Goal: Task Accomplishment & Management: Manage account settings

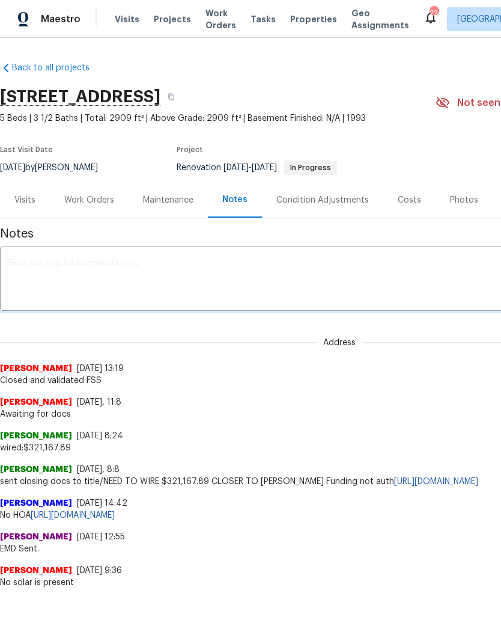
scroll to position [0, 3]
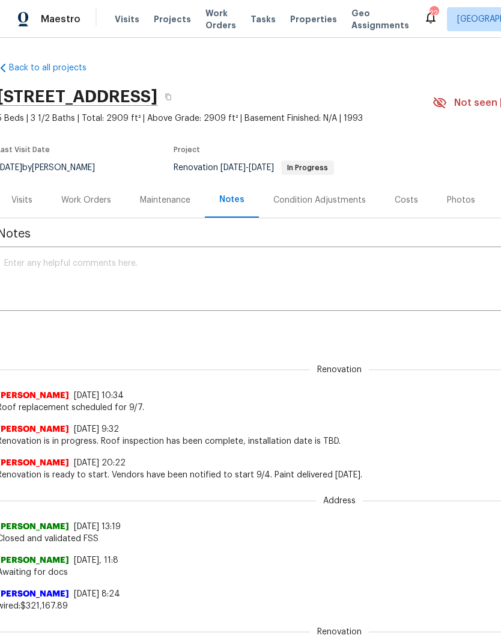
click at [99, 200] on div "Work Orders" at bounding box center [86, 200] width 50 height 12
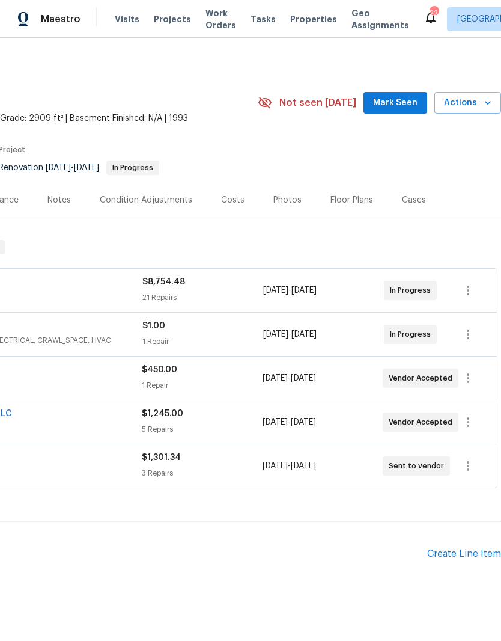
scroll to position [0, 178]
click at [403, 99] on span "Mark Seen" at bounding box center [395, 103] width 44 height 15
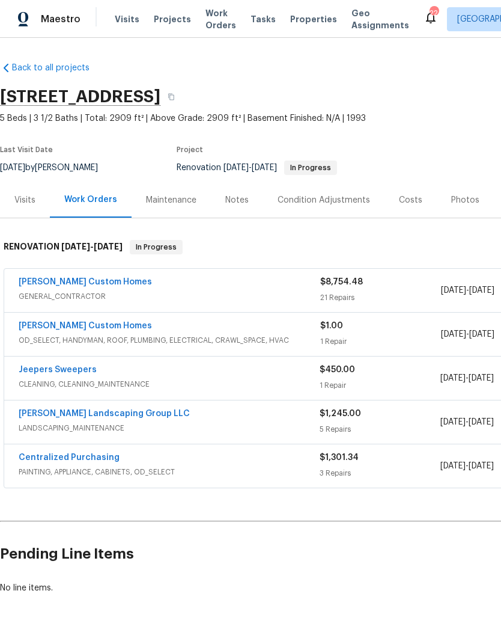
scroll to position [0, 0]
click at [89, 284] on link "Rappa Custom Homes" at bounding box center [85, 282] width 133 height 8
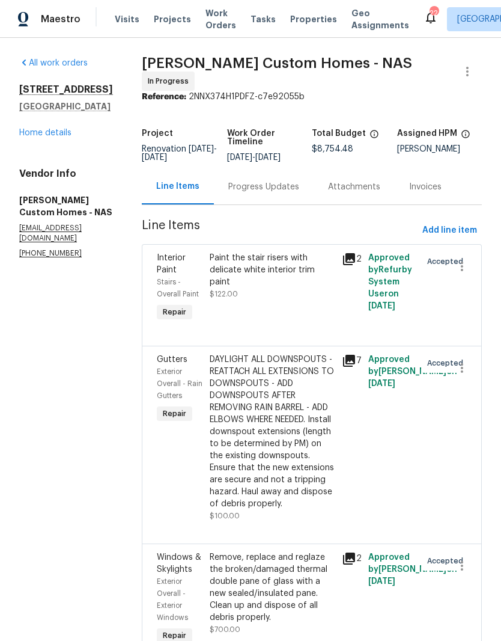
click at [299, 192] on div "Progress Updates" at bounding box center [263, 187] width 71 height 12
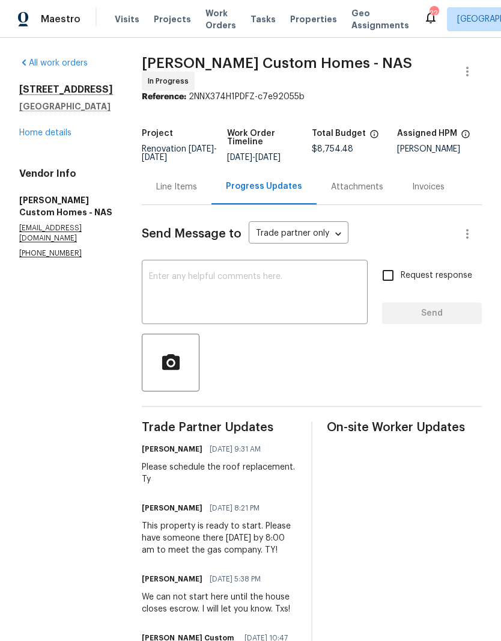
click at [291, 279] on textarea at bounding box center [255, 293] width 212 height 42
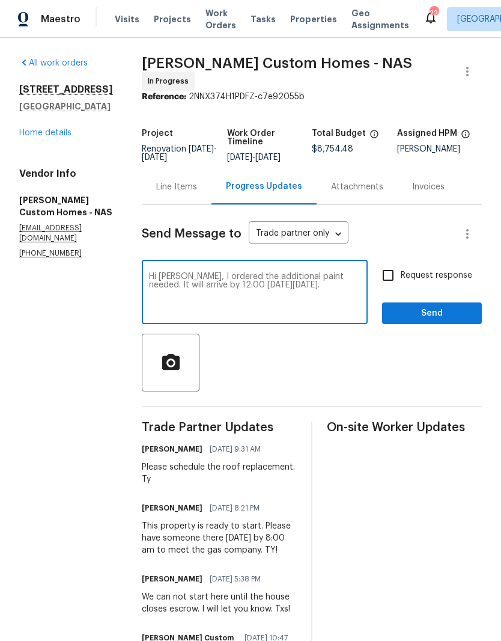
type textarea "Hi Kohl, I ordered the additional paint needed. It will arrive by 12:00 on Mond…"
click at [444, 313] on span "Send" at bounding box center [432, 313] width 81 height 15
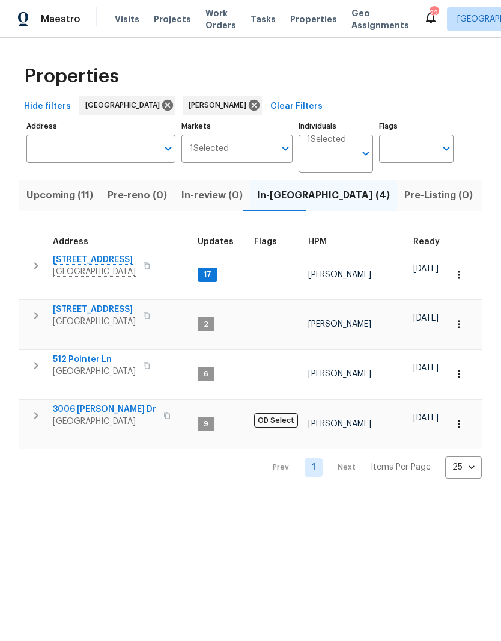
click at [94, 264] on span "[STREET_ADDRESS]" at bounding box center [94, 260] width 83 height 12
click at [342, 150] on input "Individuals" at bounding box center [331, 158] width 48 height 28
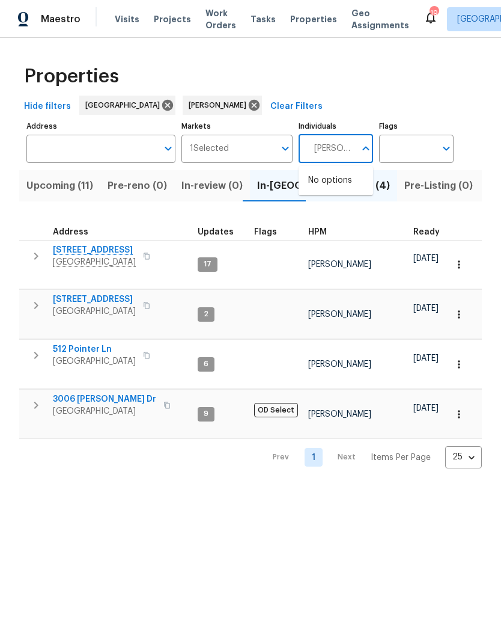
type input "Eric ovalle"
click at [325, 187] on input "checkbox" at bounding box center [320, 186] width 25 height 25
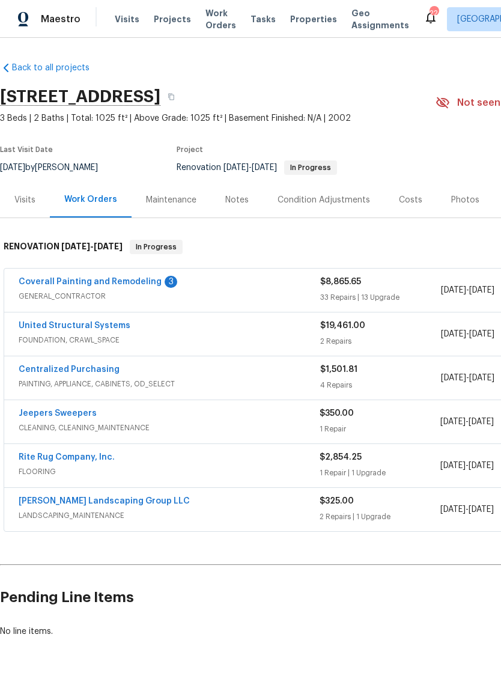
click at [132, 273] on div "Coverall Painting and Remodeling 3 GENERAL_CONTRACTOR $8,865.65 33 Repairs | 13…" at bounding box center [339, 290] width 671 height 43
click at [106, 281] on link "Coverall Painting and Remodeling" at bounding box center [90, 282] width 143 height 8
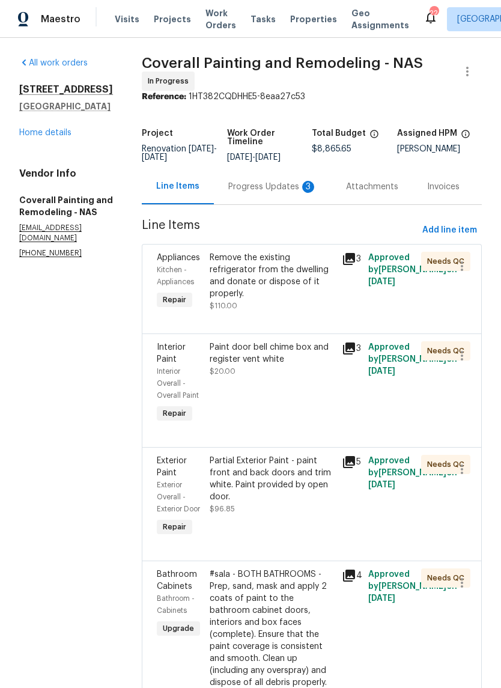
click at [292, 193] on div "Progress Updates 3" at bounding box center [272, 187] width 89 height 12
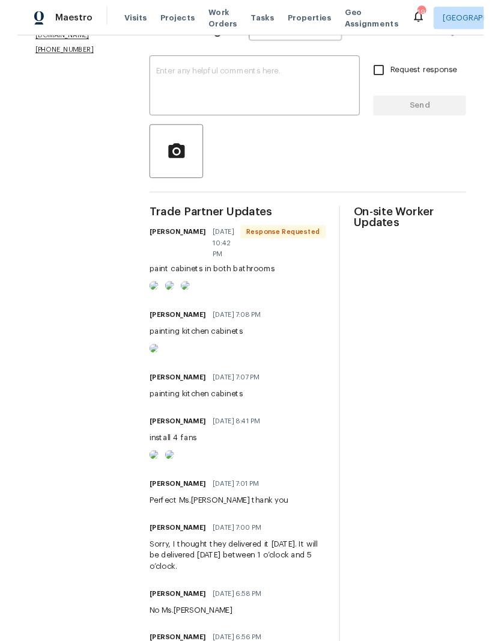
scroll to position [200, 0]
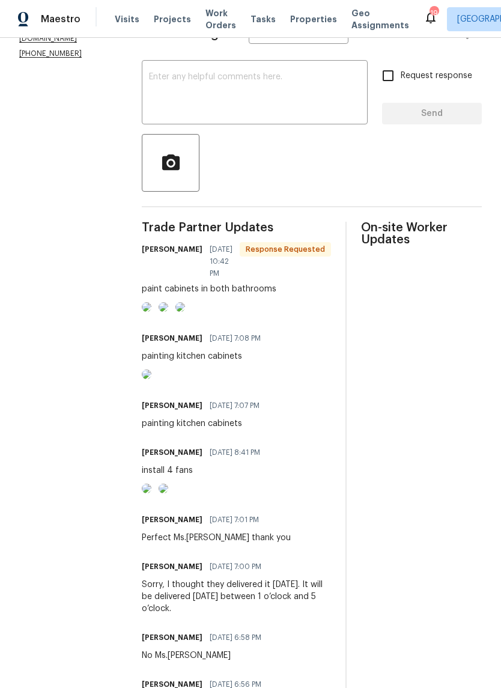
click at [151, 312] on img at bounding box center [147, 307] width 10 height 10
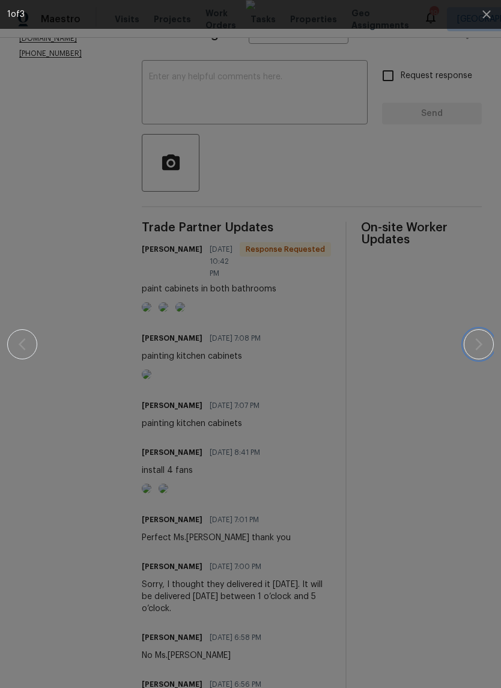
click at [477, 340] on icon "button" at bounding box center [479, 344] width 14 height 14
click at [486, 16] on icon "button" at bounding box center [487, 14] width 14 height 14
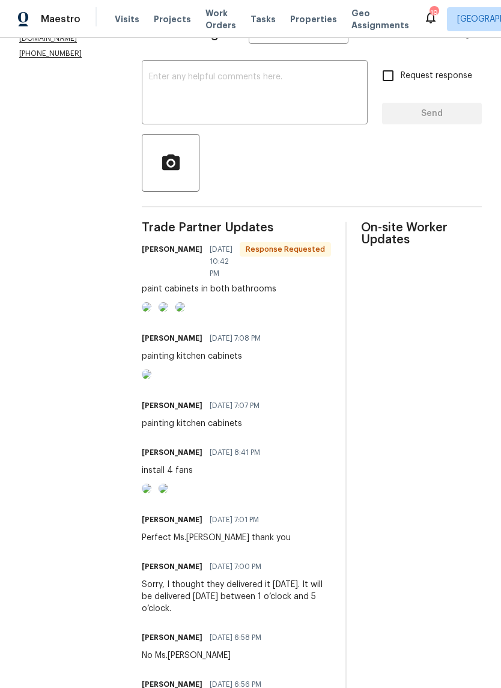
click at [304, 93] on textarea at bounding box center [255, 94] width 212 height 42
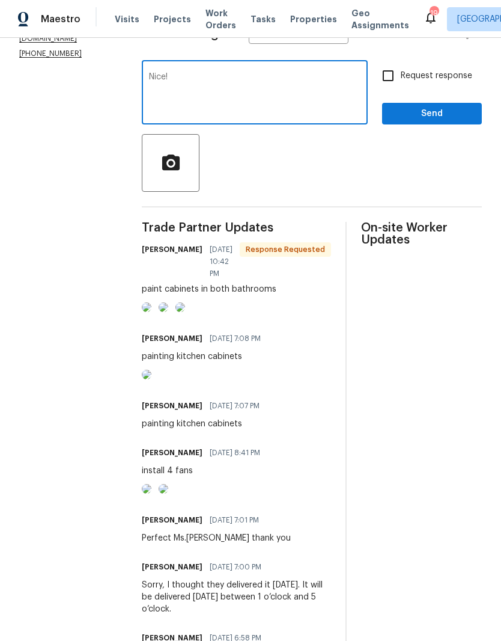
type textarea "Nice!"
click at [422, 119] on span "Send" at bounding box center [432, 113] width 81 height 15
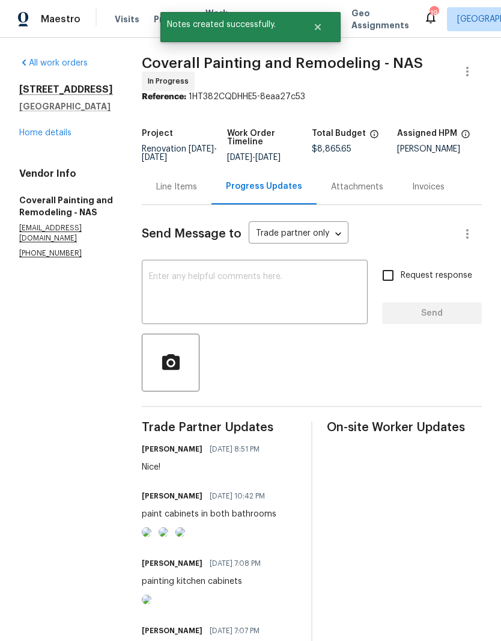
click at [61, 130] on link "Home details" at bounding box center [45, 133] width 52 height 8
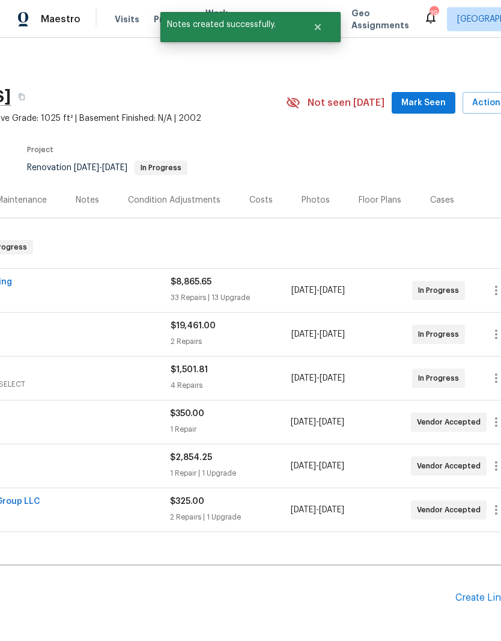
scroll to position [0, 148]
click at [421, 100] on span "Mark Seen" at bounding box center [425, 103] width 44 height 15
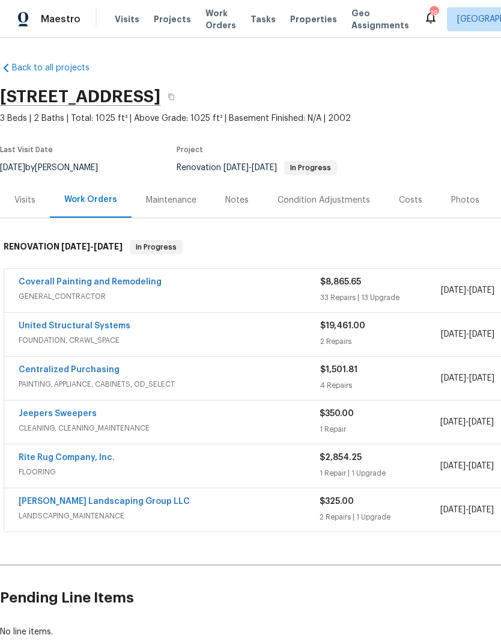
scroll to position [0, 0]
click at [102, 326] on link "United Structural Systems" at bounding box center [75, 326] width 112 height 8
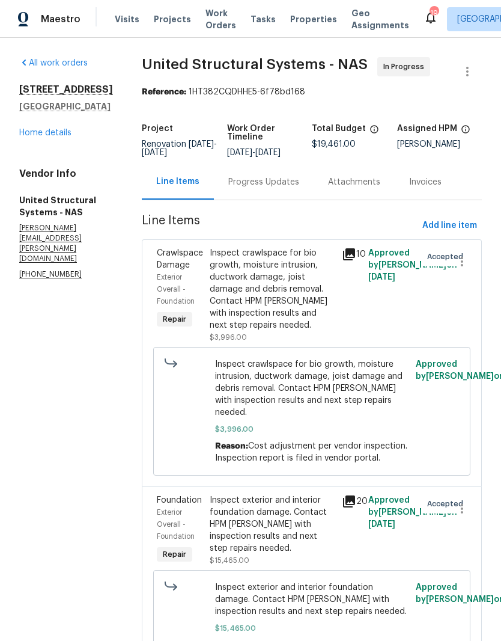
click at [277, 179] on div "Progress Updates" at bounding box center [263, 182] width 71 height 12
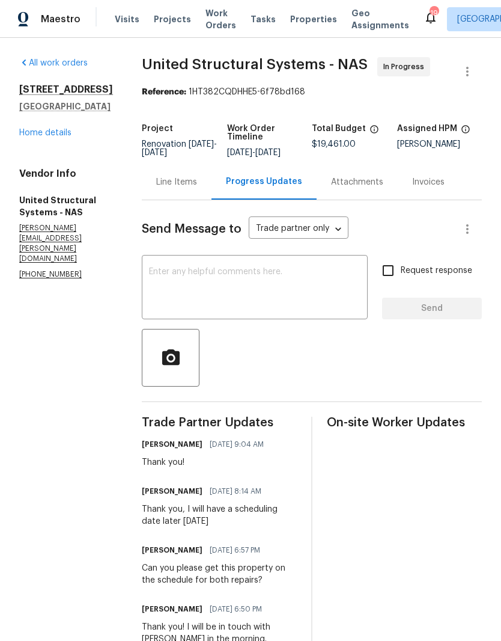
click at [52, 136] on link "Home details" at bounding box center [45, 133] width 52 height 8
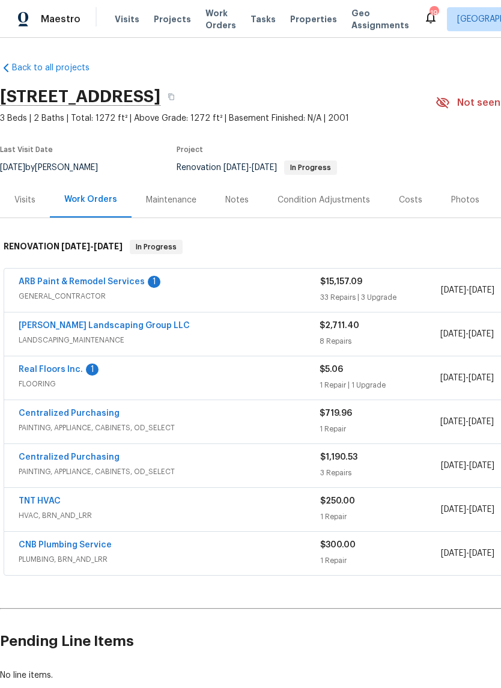
click at [120, 279] on link "ARB Paint & Remodel Services" at bounding box center [82, 282] width 126 height 8
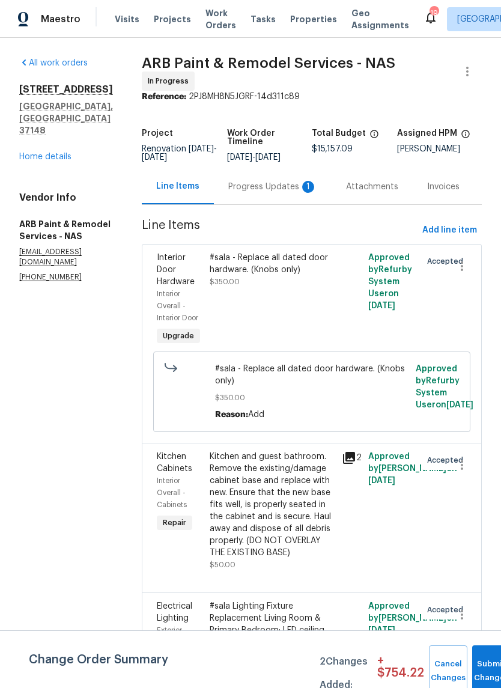
click at [257, 184] on div "Progress Updates 1" at bounding box center [272, 187] width 89 height 12
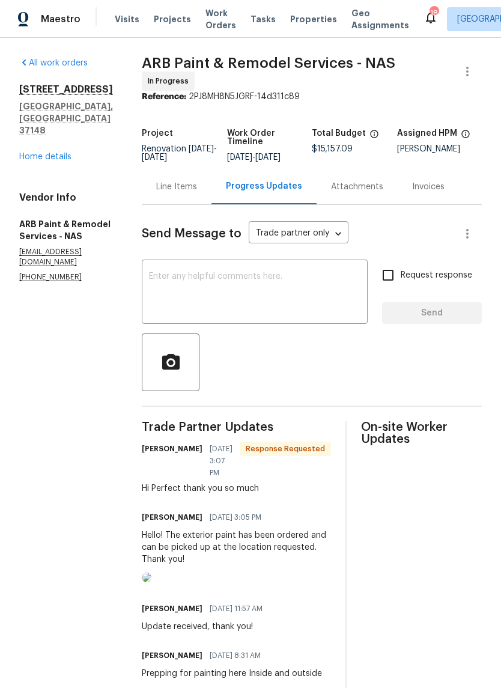
click at [169, 272] on textarea at bounding box center [255, 293] width 212 height 42
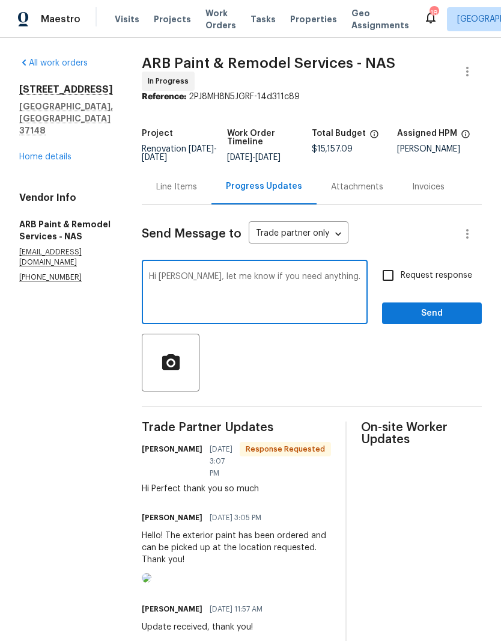
type textarea "Hi [PERSON_NAME], let me know if you need anything."
click at [435, 306] on span "Send" at bounding box center [432, 313] width 81 height 15
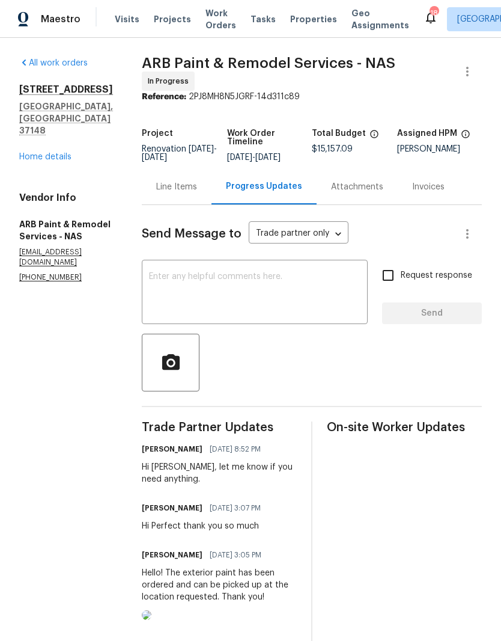
click at [127, 18] on span "Visits" at bounding box center [127, 19] width 25 height 12
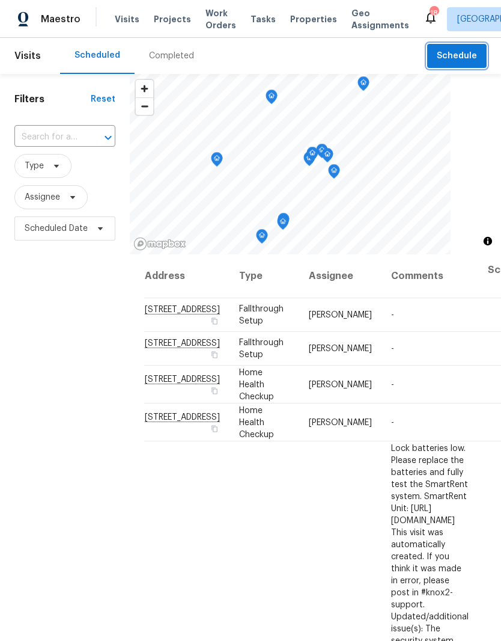
click at [455, 52] on span "Schedule" at bounding box center [457, 56] width 40 height 15
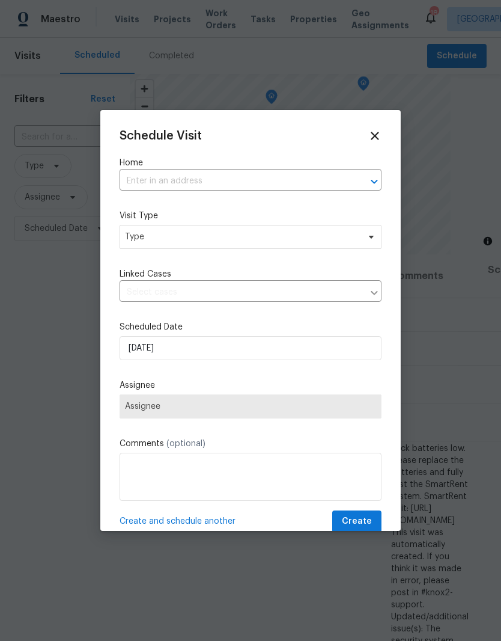
click at [215, 178] on input "text" at bounding box center [234, 181] width 228 height 19
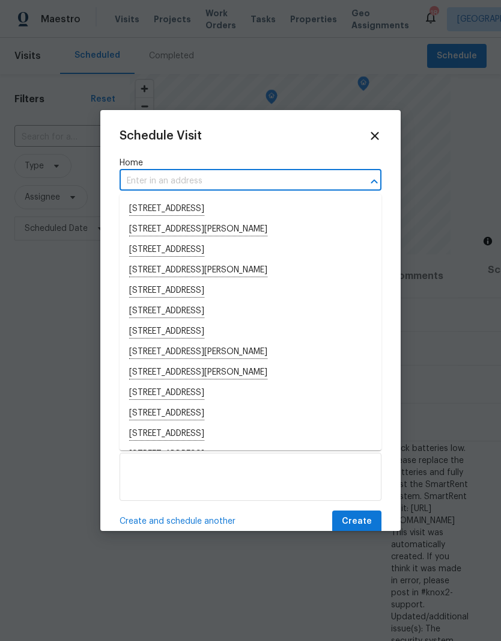
click at [159, 173] on input "text" at bounding box center [234, 181] width 228 height 19
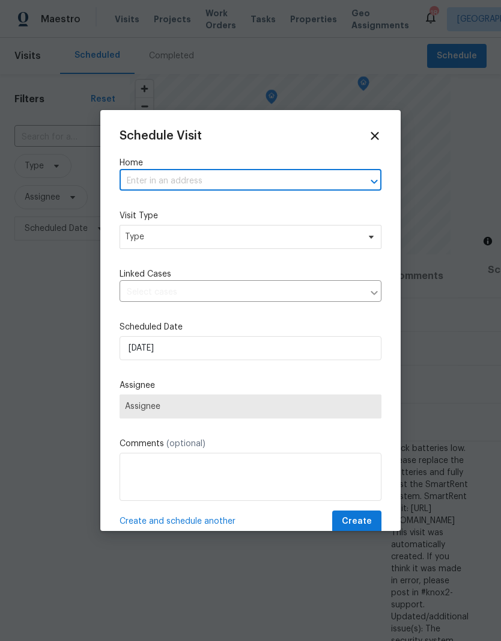
paste input "[STREET_ADDRESS]"
type input "[STREET_ADDRESS]"
click at [186, 210] on li "[STREET_ADDRESS]" at bounding box center [251, 209] width 262 height 20
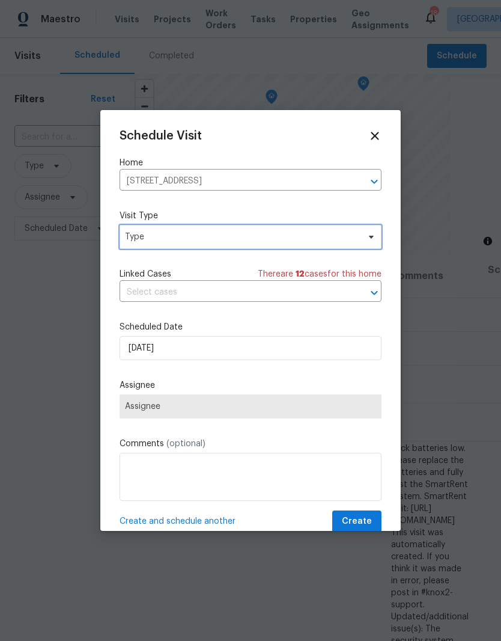
click at [368, 233] on icon at bounding box center [372, 237] width 10 height 10
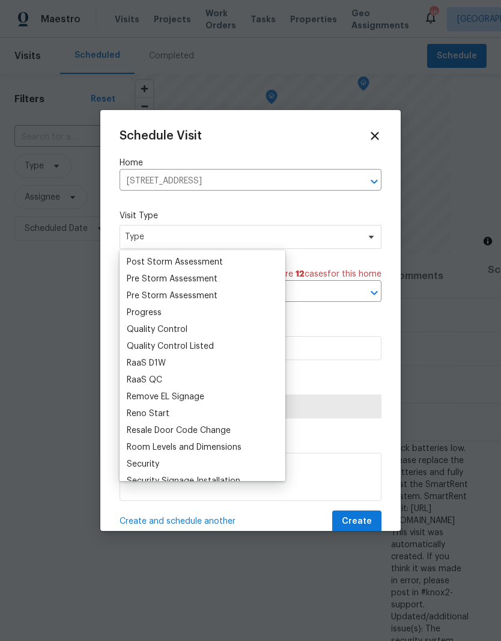
scroll to position [770, 0]
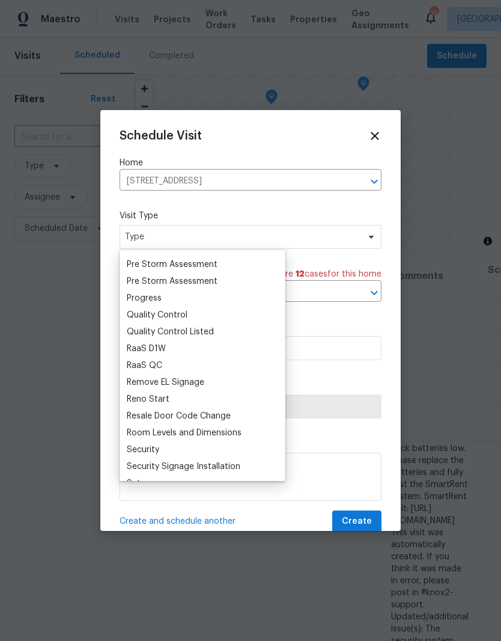
click at [158, 298] on div "Progress" at bounding box center [144, 298] width 35 height 12
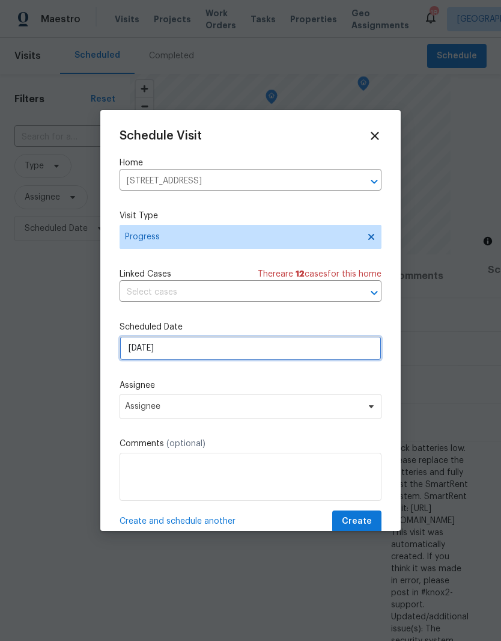
click at [364, 350] on input "[DATE]" at bounding box center [251, 348] width 262 height 24
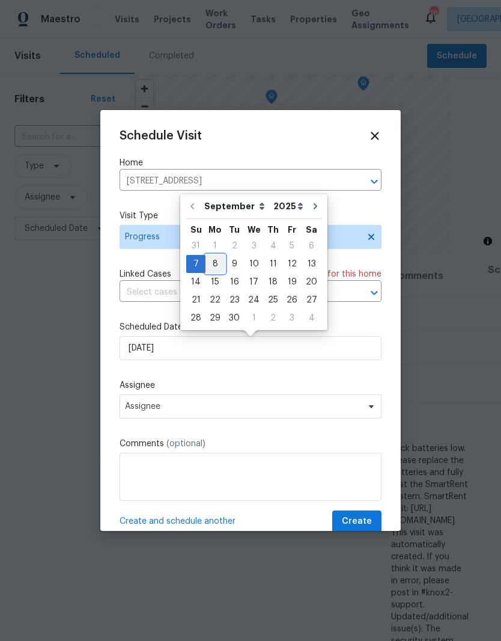
click at [214, 263] on div "8" at bounding box center [215, 263] width 19 height 17
type input "[DATE]"
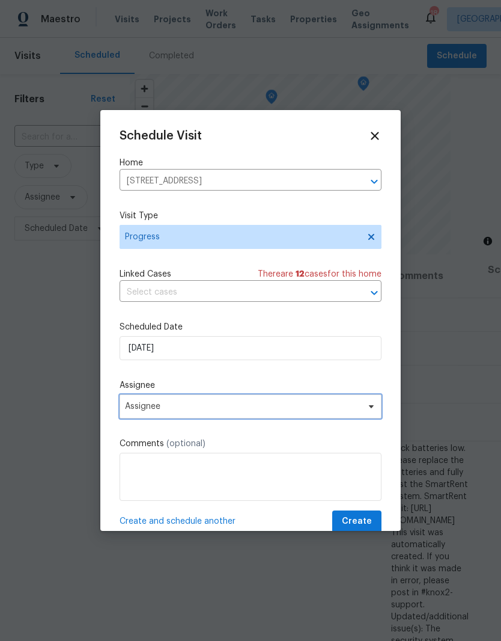
click at [370, 407] on icon at bounding box center [372, 406] width 10 height 10
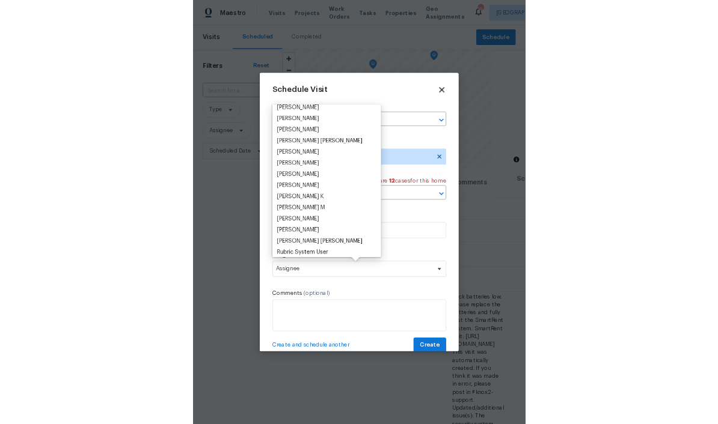
scroll to position [815, 0]
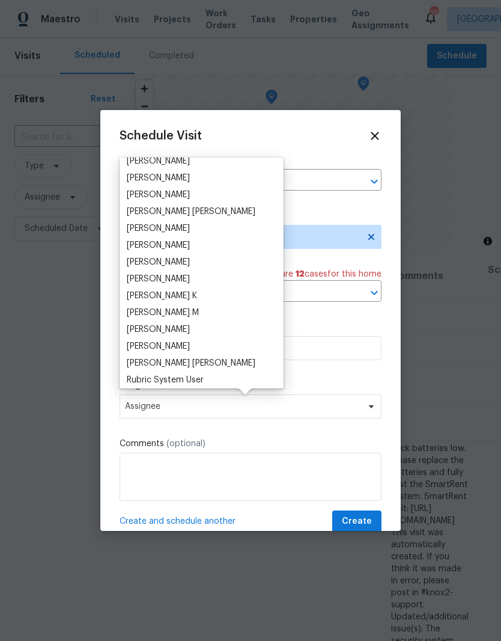
click at [184, 175] on div "[PERSON_NAME]" at bounding box center [158, 178] width 63 height 12
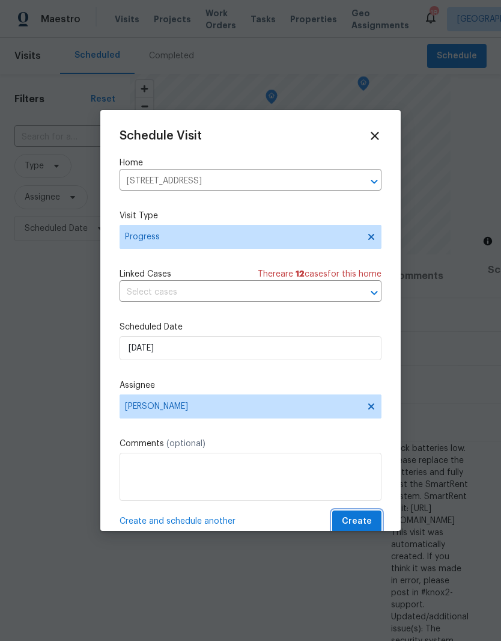
click at [358, 517] on span "Create" at bounding box center [357, 521] width 30 height 15
